Goal: Navigation & Orientation: Find specific page/section

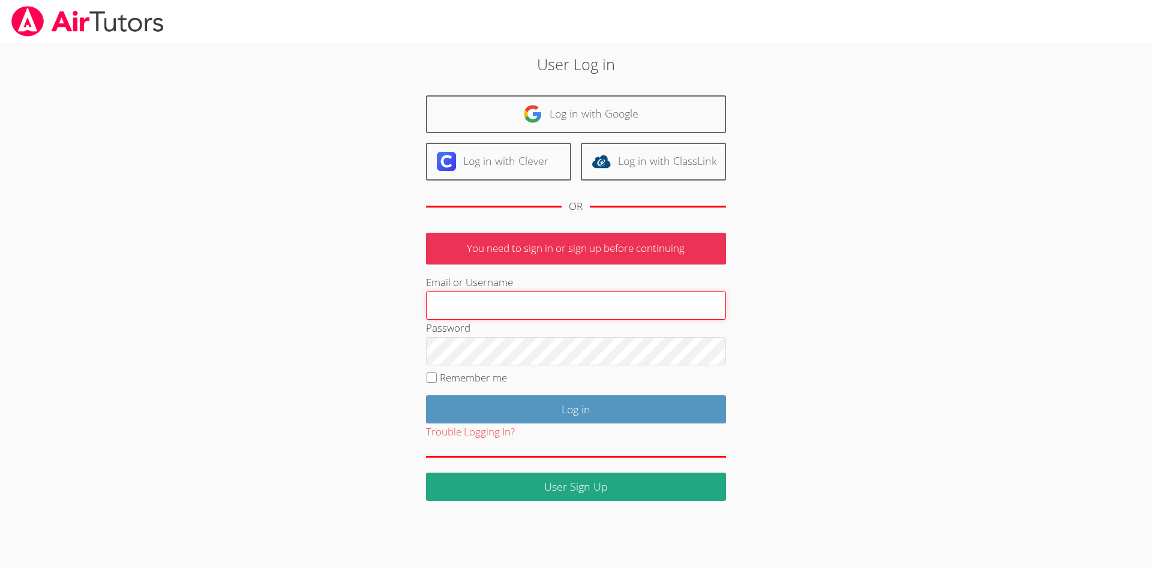
type input "helloteacherlee@outlook.com"
click at [436, 378] on input "Remember me" at bounding box center [432, 378] width 10 height 10
checkbox input "true"
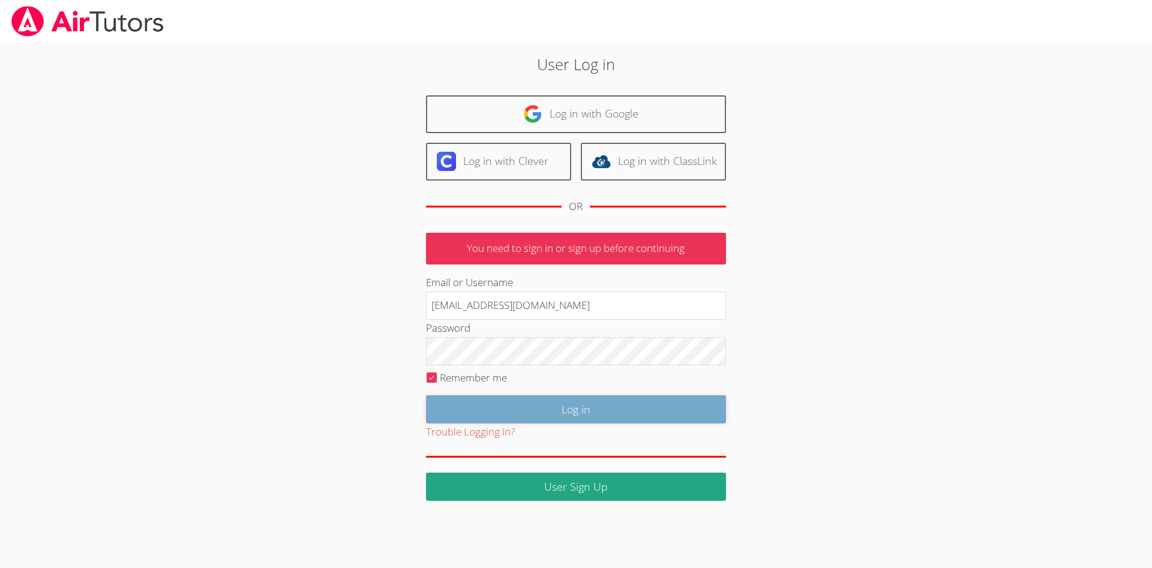
click at [609, 400] on input "Log in" at bounding box center [576, 409] width 300 height 28
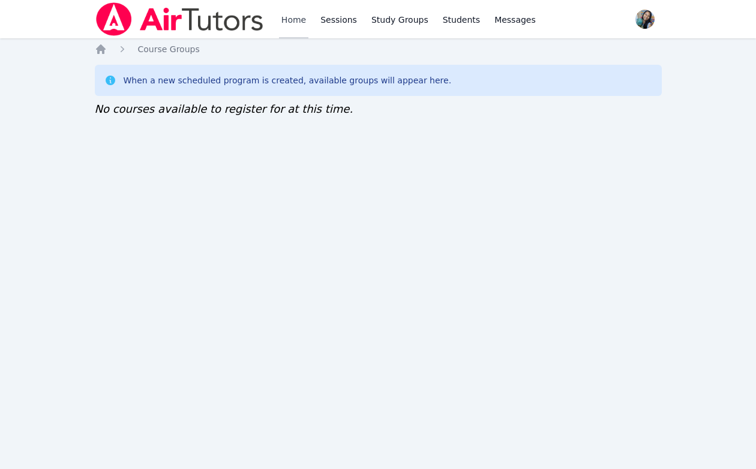
click at [280, 25] on link "Home" at bounding box center [293, 19] width 29 height 38
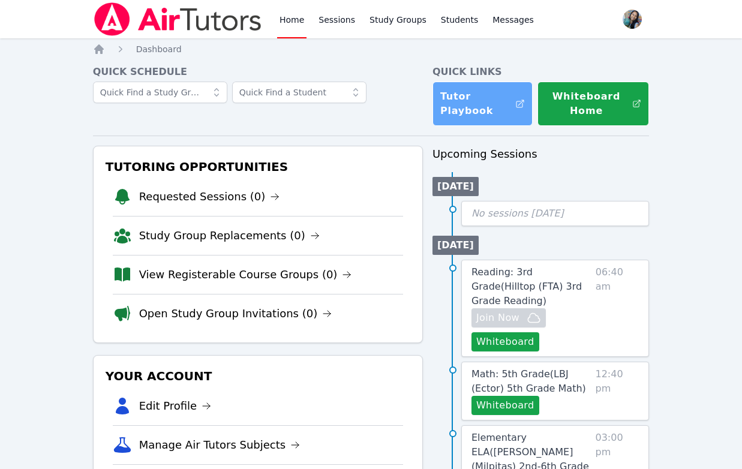
click at [464, 103] on link "Tutor Playbook" at bounding box center [483, 104] width 100 height 44
